Goal: Task Accomplishment & Management: Complete application form

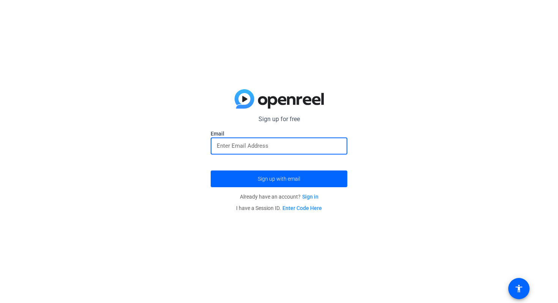
click at [265, 146] on input "email" at bounding box center [279, 145] width 125 height 9
type input "[EMAIL_ADDRESS][DOMAIN_NAME]"
click at [211, 170] on button "Sign up with email" at bounding box center [279, 178] width 137 height 17
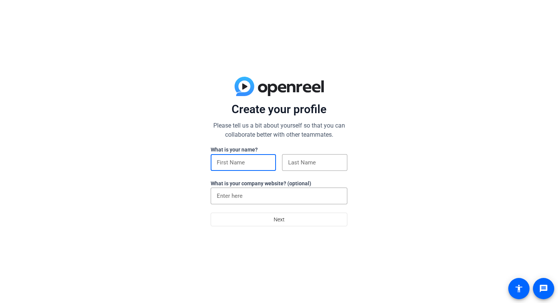
click at [222, 161] on input at bounding box center [243, 162] width 53 height 9
click at [170, 182] on div "Create your profile Please tell us a bit about yourself so that you can collabo…" at bounding box center [279, 151] width 558 height 303
click at [246, 162] on input at bounding box center [243, 162] width 53 height 9
type input "Chris"
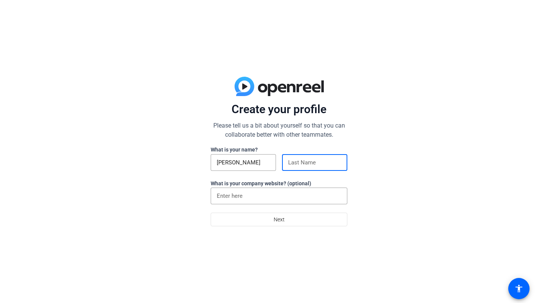
click at [339, 159] on input at bounding box center [314, 162] width 53 height 9
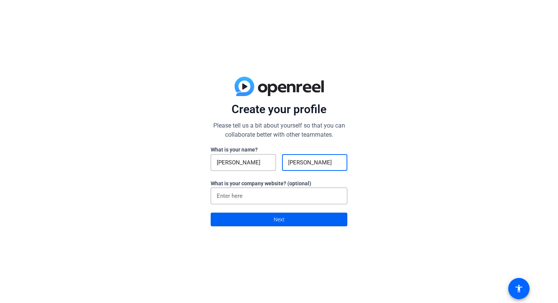
type input "Abbott"
click at [290, 227] on span at bounding box center [279, 219] width 136 height 18
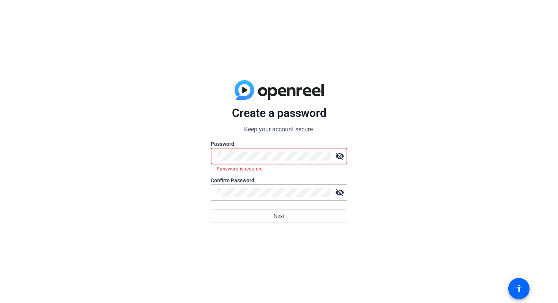
click at [340, 157] on mat-icon "visibility_off" at bounding box center [339, 155] width 15 height 15
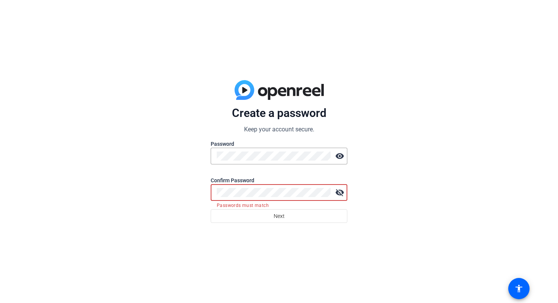
click at [338, 194] on mat-icon "visibility_off" at bounding box center [339, 192] width 15 height 15
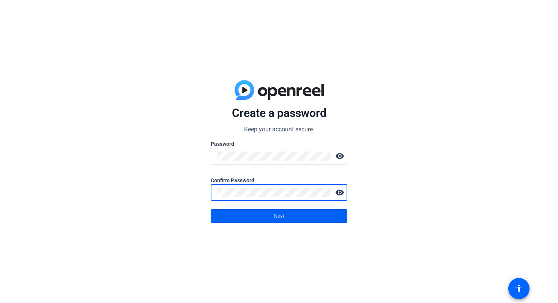
click at [266, 216] on span at bounding box center [279, 216] width 136 height 18
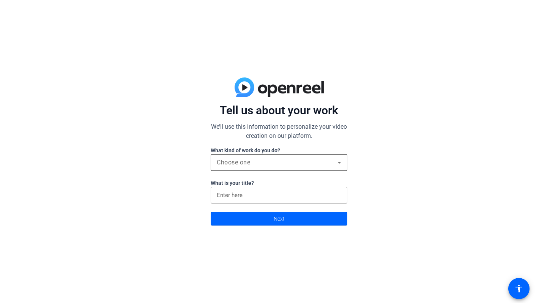
click at [281, 161] on div "Choose one" at bounding box center [277, 162] width 121 height 9
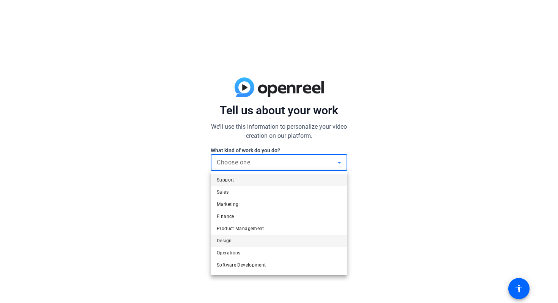
click at [246, 241] on mat-option "Design" at bounding box center [279, 241] width 137 height 12
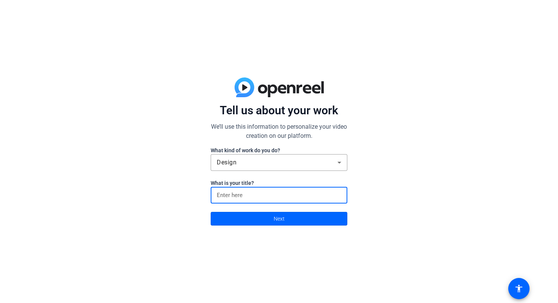
click at [261, 200] on input at bounding box center [279, 195] width 125 height 9
type input "ChrisCuts"
click at [265, 224] on span at bounding box center [279, 219] width 136 height 18
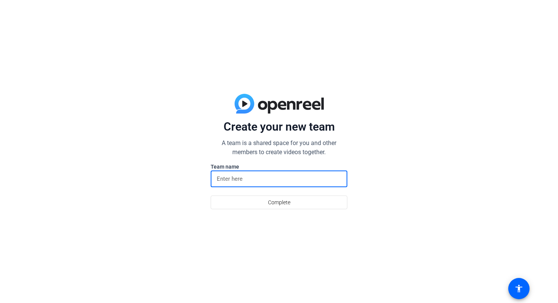
click at [281, 175] on input at bounding box center [279, 178] width 125 height 9
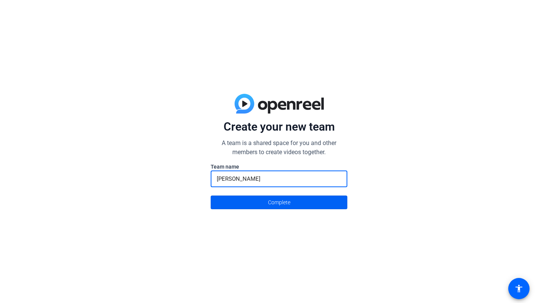
type input "Chris"
click at [282, 204] on span "Complete" at bounding box center [279, 202] width 22 height 14
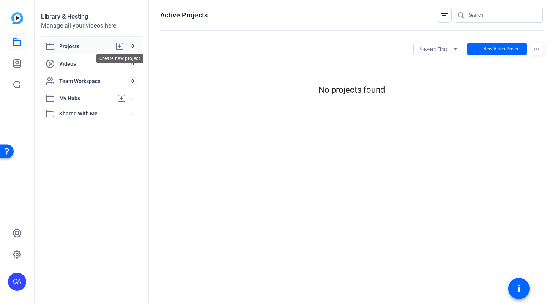
click at [120, 47] on icon at bounding box center [119, 46] width 9 height 9
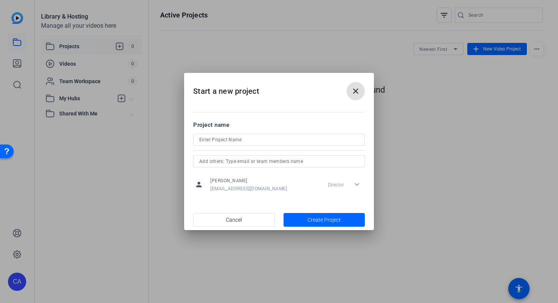
click at [246, 139] on input at bounding box center [278, 139] width 159 height 9
click at [247, 139] on input "GOAT" at bounding box center [278, 139] width 159 height 9
type input "GOAT"
click at [301, 161] on input "text" at bounding box center [278, 161] width 159 height 9
click at [311, 220] on span "Create Project" at bounding box center [323, 220] width 33 height 8
